Goal: Information Seeking & Learning: Find specific fact

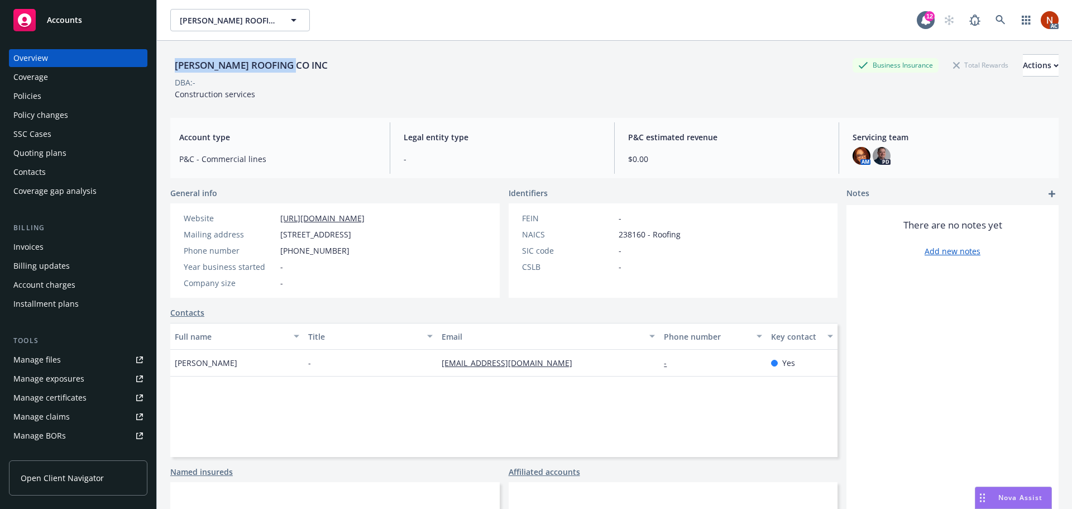
click at [44, 85] on div "Coverage" at bounding box center [30, 77] width 35 height 18
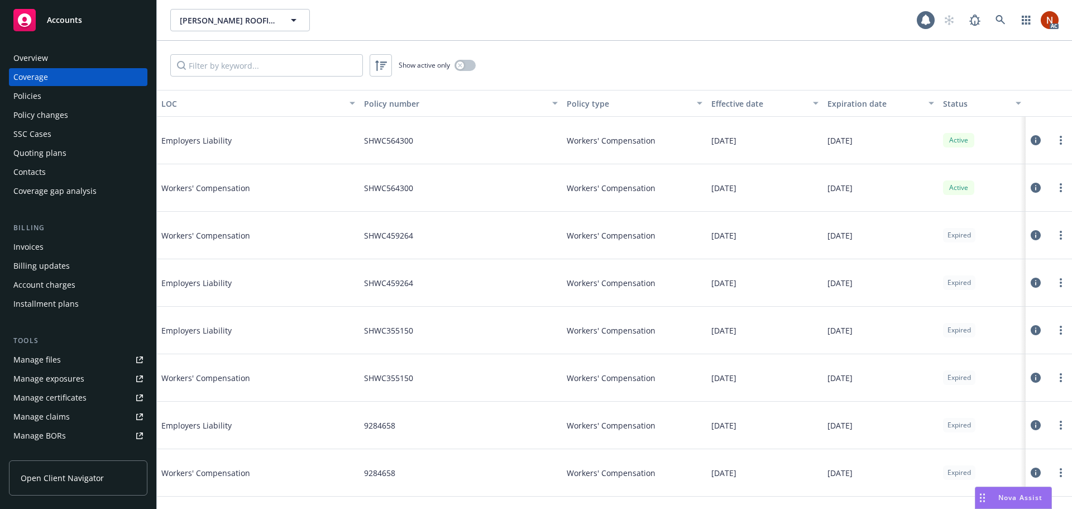
click at [62, 101] on div "Policies" at bounding box center [78, 96] width 130 height 18
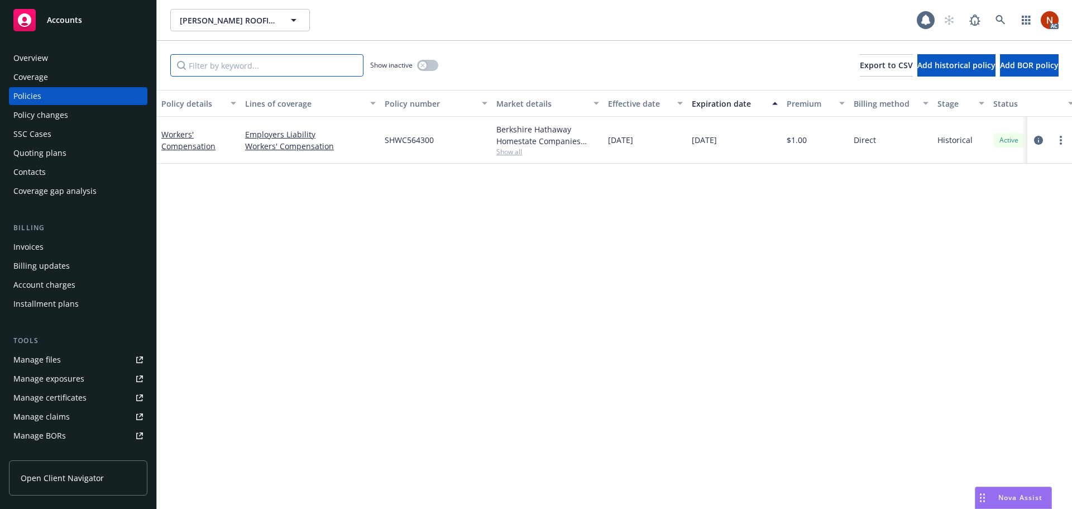
click at [222, 70] on input "Filter by keyword..." at bounding box center [266, 65] width 193 height 22
type input "worker"
click at [427, 71] on div "Show inactive" at bounding box center [404, 65] width 68 height 22
click at [425, 68] on button "button" at bounding box center [427, 65] width 21 height 11
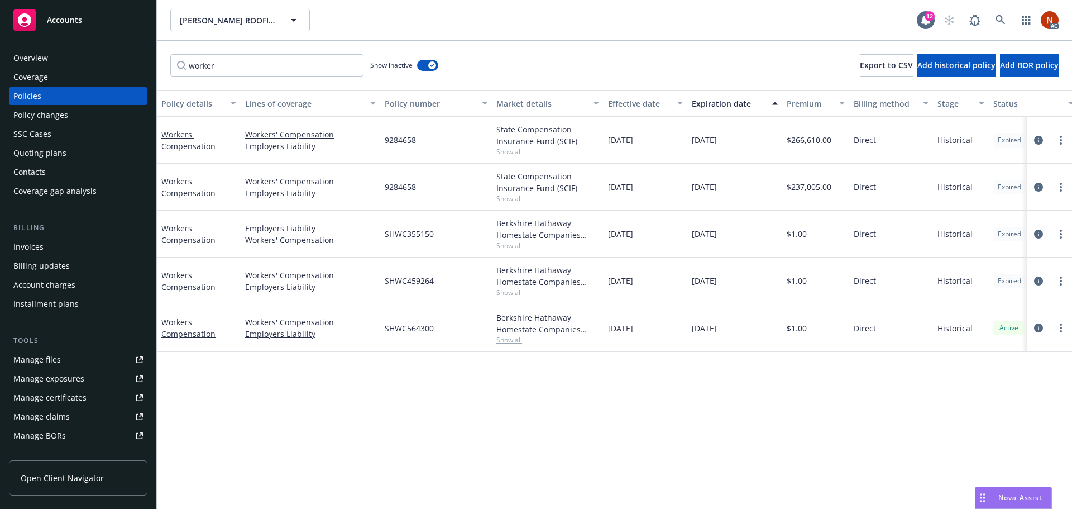
click at [53, 55] on div "Overview" at bounding box center [78, 58] width 130 height 18
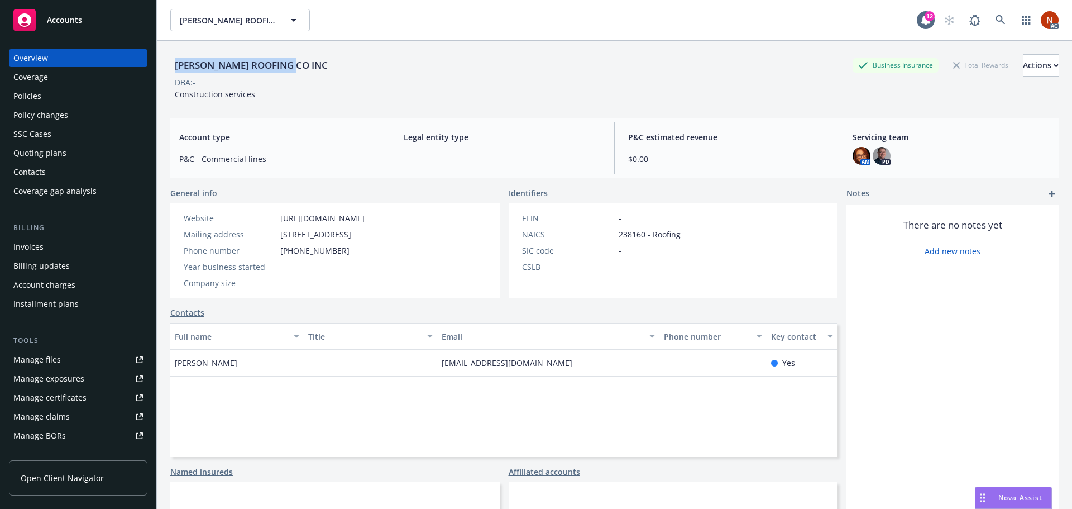
drag, startPoint x: 302, startPoint y: 68, endPoint x: 175, endPoint y: 61, distance: 127.5
click at [175, 61] on div "[PERSON_NAME] ROOFING CO INC" at bounding box center [251, 65] width 162 height 15
copy div "[PERSON_NAME] ROOFING CO INC"
drag, startPoint x: 65, startPoint y: 98, endPoint x: 74, endPoint y: 98, distance: 8.9
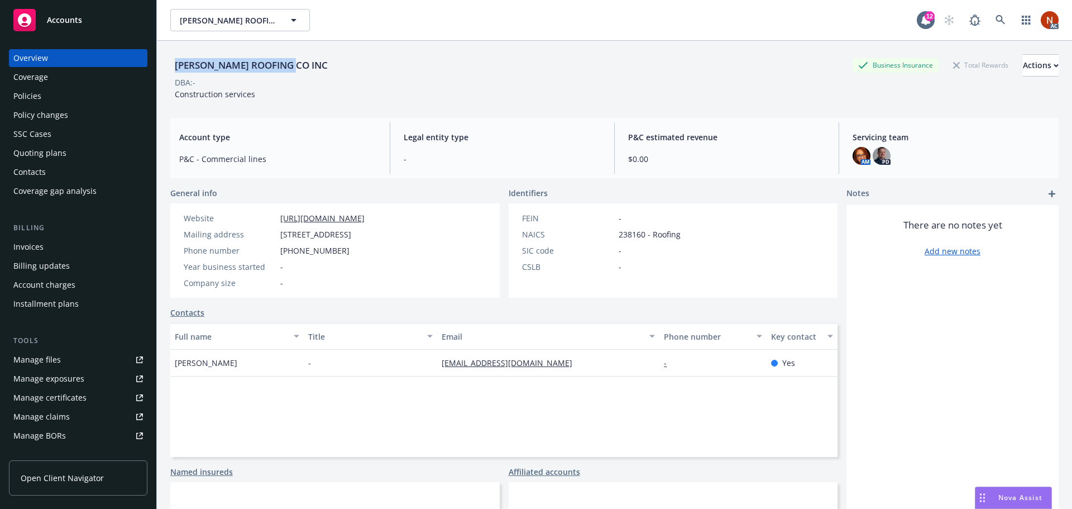
click at [64, 98] on div "Policies" at bounding box center [78, 96] width 130 height 18
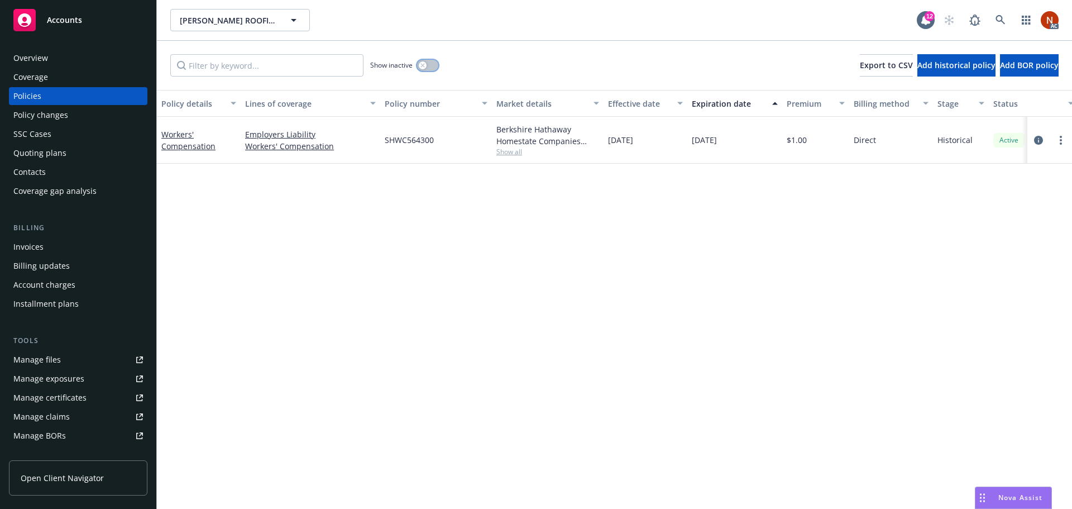
click at [420, 65] on icon "button" at bounding box center [422, 65] width 4 height 4
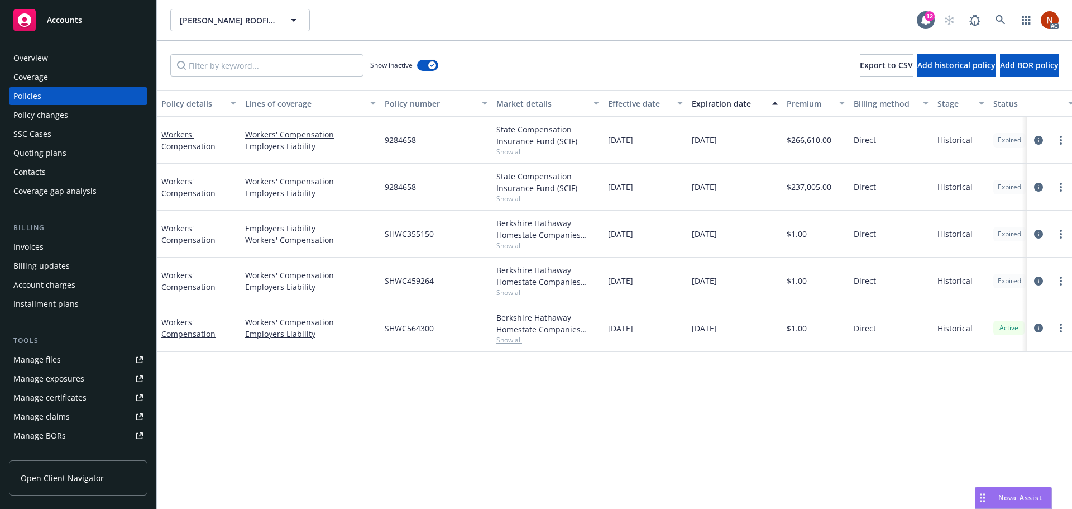
click at [66, 61] on div "Overview" at bounding box center [78, 58] width 130 height 18
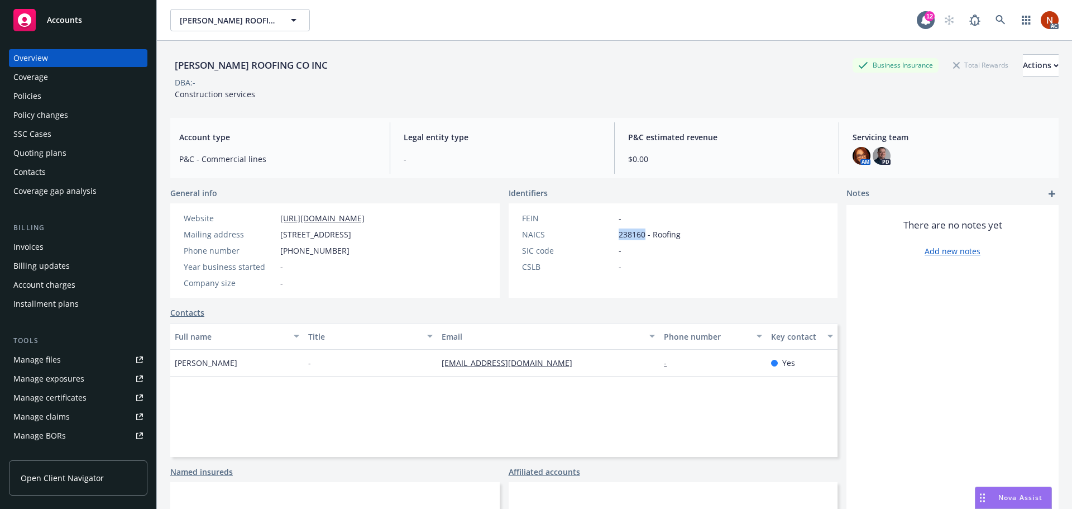
drag, startPoint x: 639, startPoint y: 235, endPoint x: 610, endPoint y: 235, distance: 29.0
click at [610, 235] on div "NAICS 238160 - Roofing" at bounding box center [602, 234] width 168 height 12
copy div "238160"
drag, startPoint x: 259, startPoint y: 64, endPoint x: 174, endPoint y: 60, distance: 85.5
click at [174, 60] on div "[PERSON_NAME] ROOFING CO INC Business Insurance Total Rewards Actions" at bounding box center [614, 65] width 888 height 22
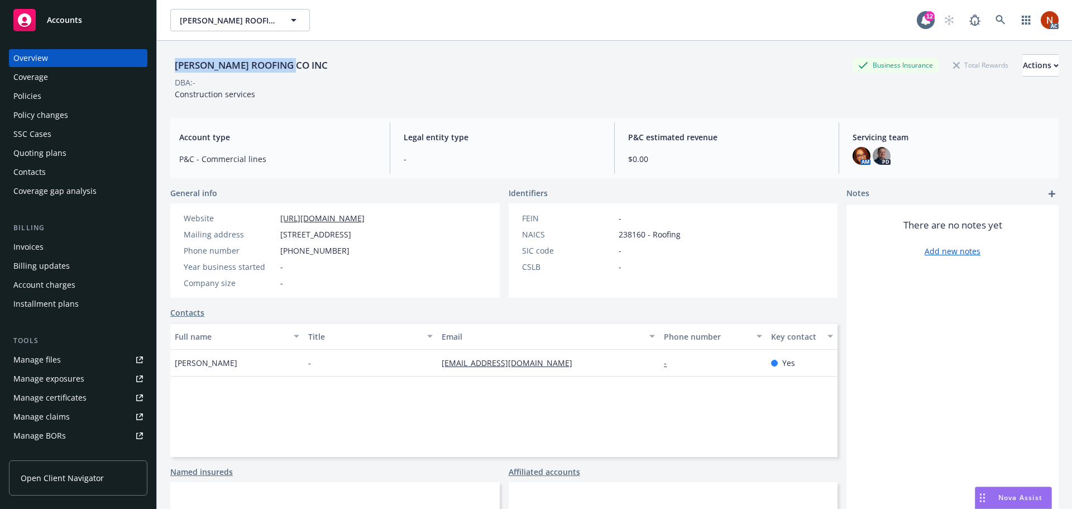
copy div "[PERSON_NAME] ROOFING CO INC"
